Goal: Information Seeking & Learning: Learn about a topic

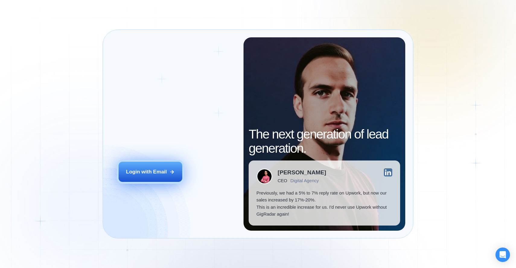
click at [157, 170] on div "Login with Email" at bounding box center [146, 172] width 41 height 7
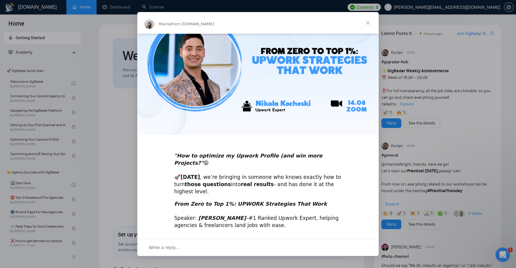
scroll to position [62, 0]
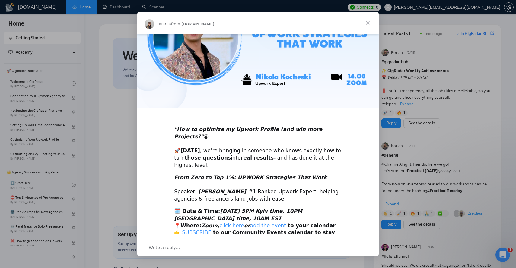
click at [223, 223] on link "click here" at bounding box center [231, 226] width 25 height 6
click at [193, 230] on link "SUBSCRIBE" at bounding box center [196, 233] width 29 height 6
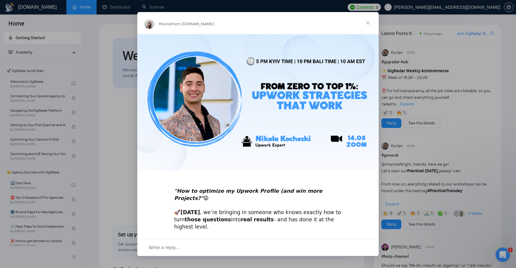
click at [368, 22] on span "Close" at bounding box center [368, 23] width 22 height 22
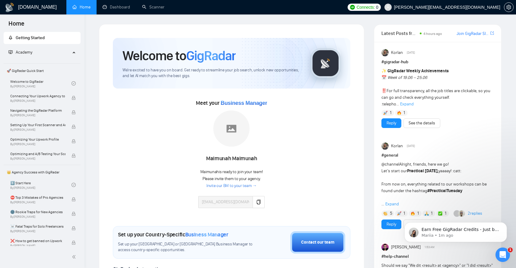
click at [36, 36] on span "Getting Started" at bounding box center [30, 37] width 29 height 5
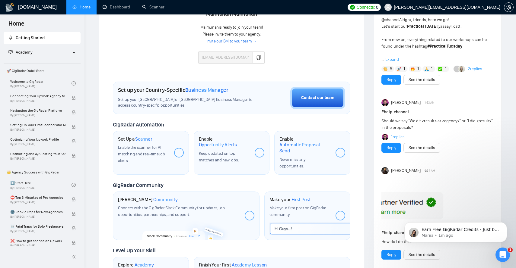
scroll to position [145, 0]
click at [248, 213] on div at bounding box center [250, 216] width 10 height 10
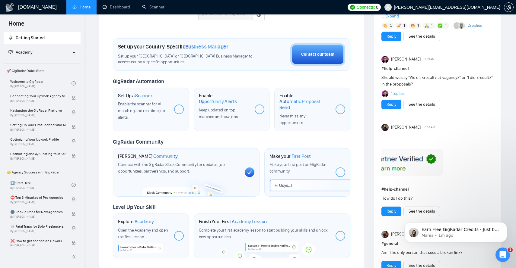
scroll to position [194, 0]
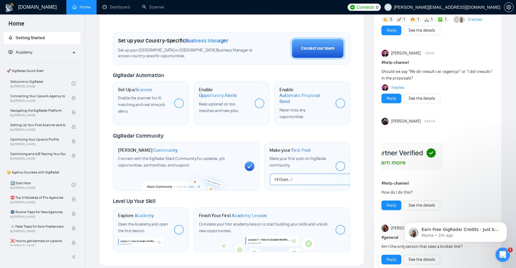
click at [173, 214] on div "Explore Academy Open the Academy and open the first lesson." at bounding box center [151, 230] width 76 height 45
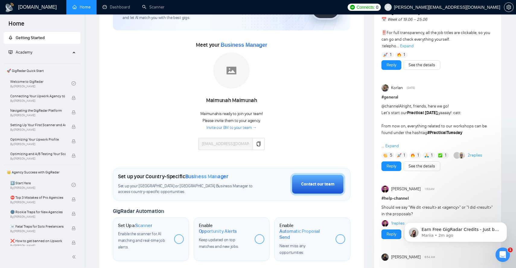
scroll to position [0, 0]
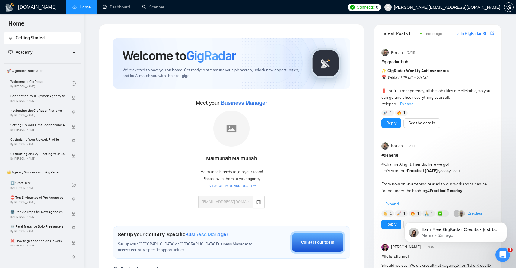
click at [477, 33] on link "Join GigRadar Slack Community" at bounding box center [472, 33] width 33 height 7
